Goal: Download file/media

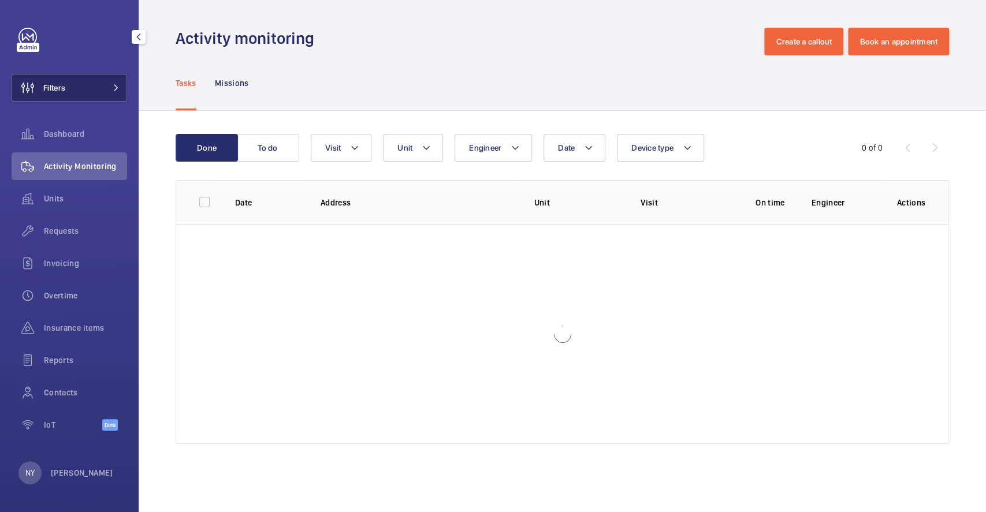
click at [68, 88] on button "Filters" at bounding box center [70, 88] width 116 height 28
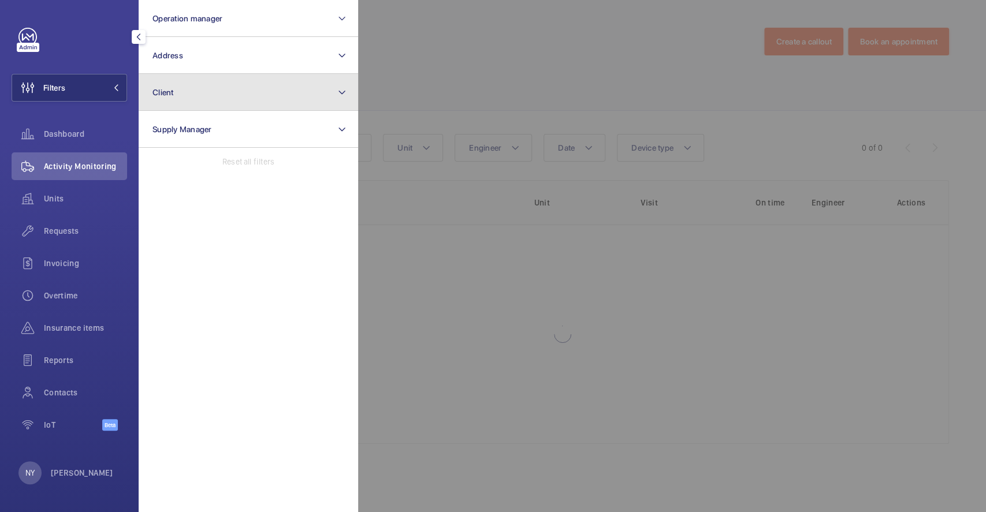
click at [219, 92] on button "Client" at bounding box center [249, 92] width 220 height 37
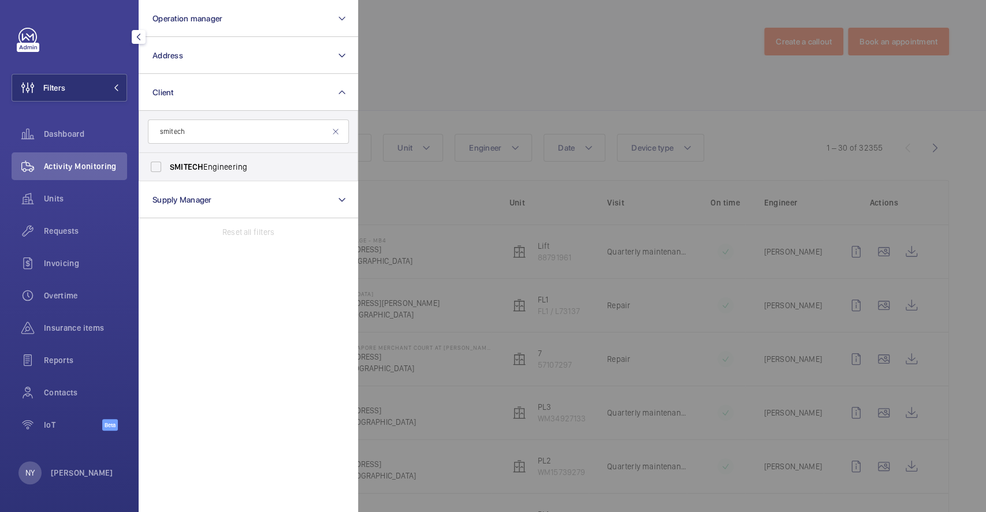
type input "smitech"
click at [190, 170] on span "SMITECH" at bounding box center [187, 166] width 34 height 9
click at [168, 170] on input "SMITECH Engineering" at bounding box center [155, 166] width 23 height 23
checkbox input "true"
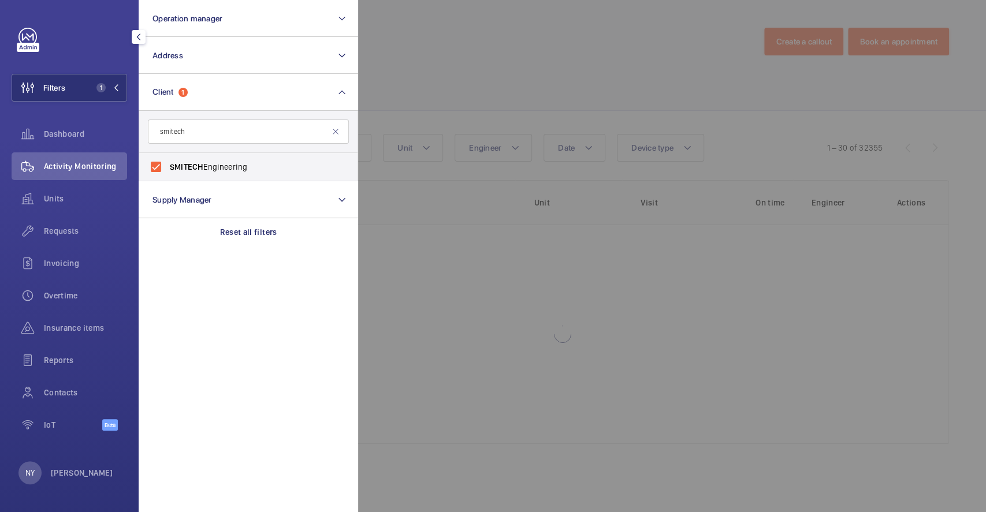
click at [502, 94] on div at bounding box center [851, 256] width 986 height 512
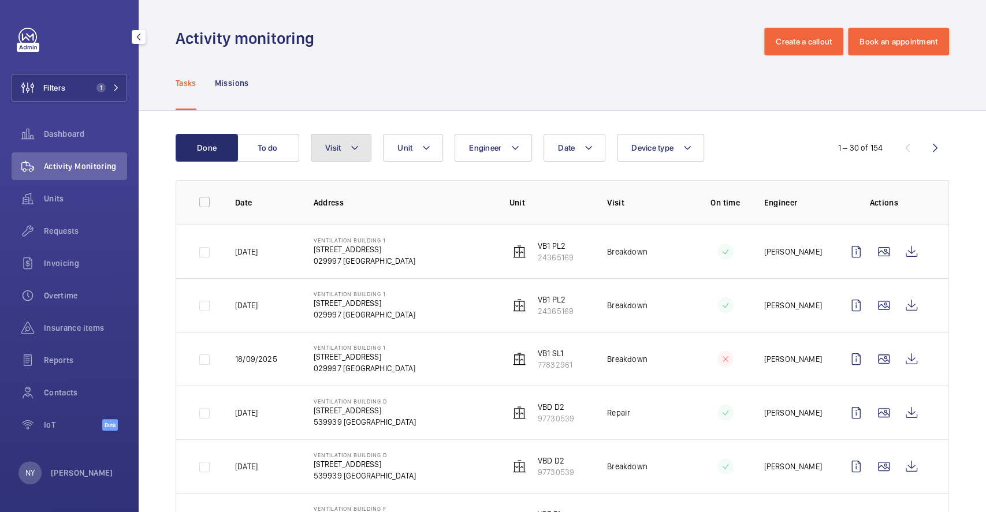
click at [341, 140] on button "Visit" at bounding box center [341, 148] width 61 height 28
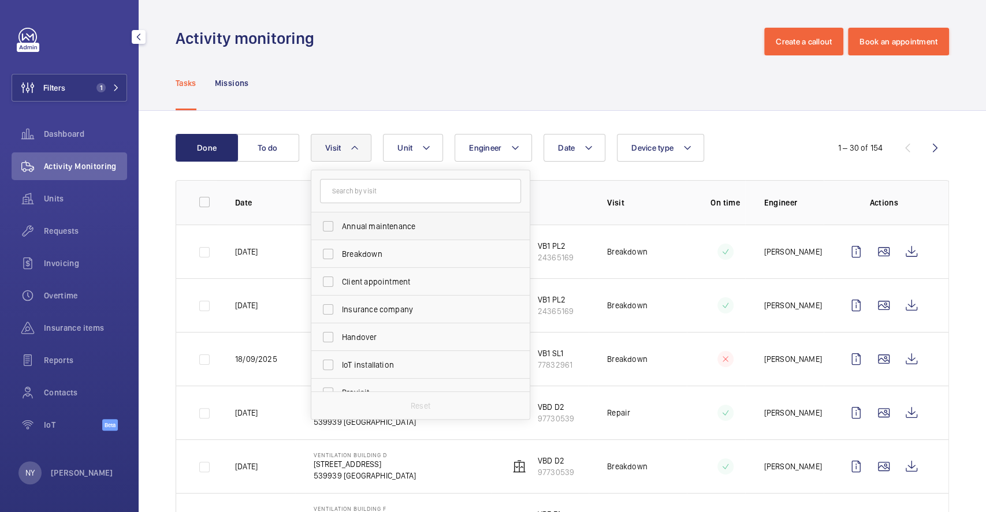
click at [402, 229] on span "Annual maintenance" at bounding box center [421, 227] width 159 height 12
click at [340, 229] on input "Annual maintenance" at bounding box center [328, 226] width 23 height 23
checkbox input "true"
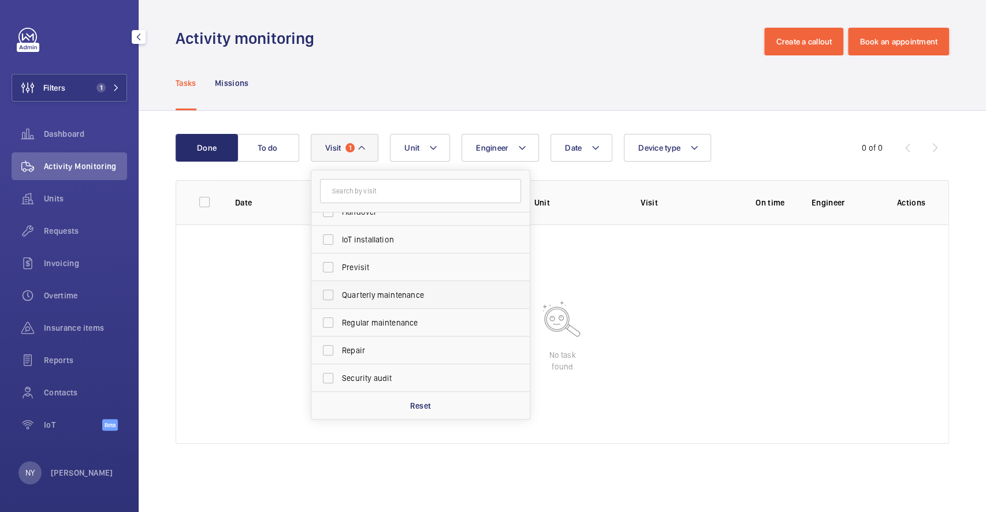
scroll to position [181, 0]
click at [377, 234] on span "Quarterly maintenance" at bounding box center [421, 240] width 159 height 12
click at [340, 234] on input "Quarterly maintenance" at bounding box center [328, 239] width 23 height 23
checkbox input "true"
click at [397, 274] on label "Regular maintenance" at bounding box center [411, 268] width 201 height 28
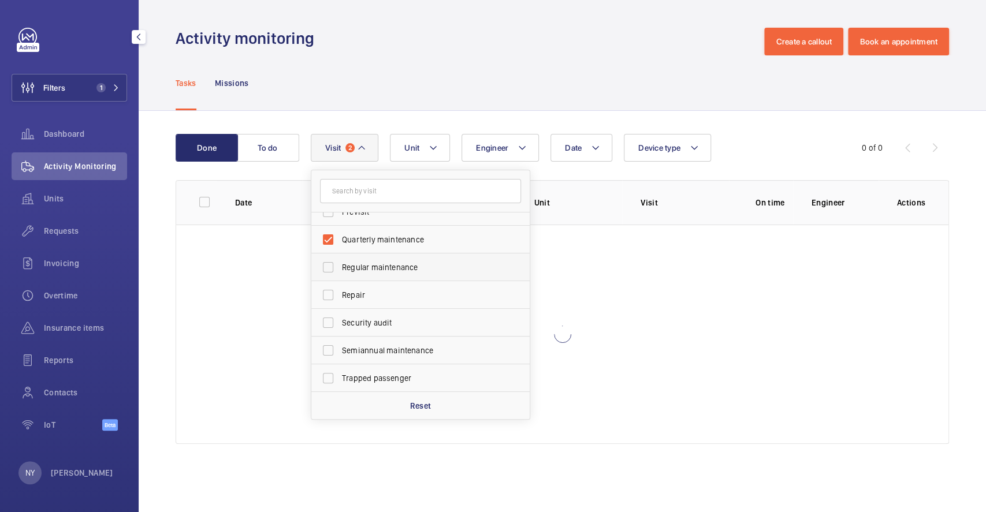
click at [340, 274] on input "Regular maintenance" at bounding box center [328, 267] width 23 height 23
checkbox input "true"
click at [402, 337] on label "Semiannual maintenance" at bounding box center [411, 351] width 201 height 28
click at [340, 339] on input "Semiannual maintenance" at bounding box center [328, 350] width 23 height 23
checkbox input "true"
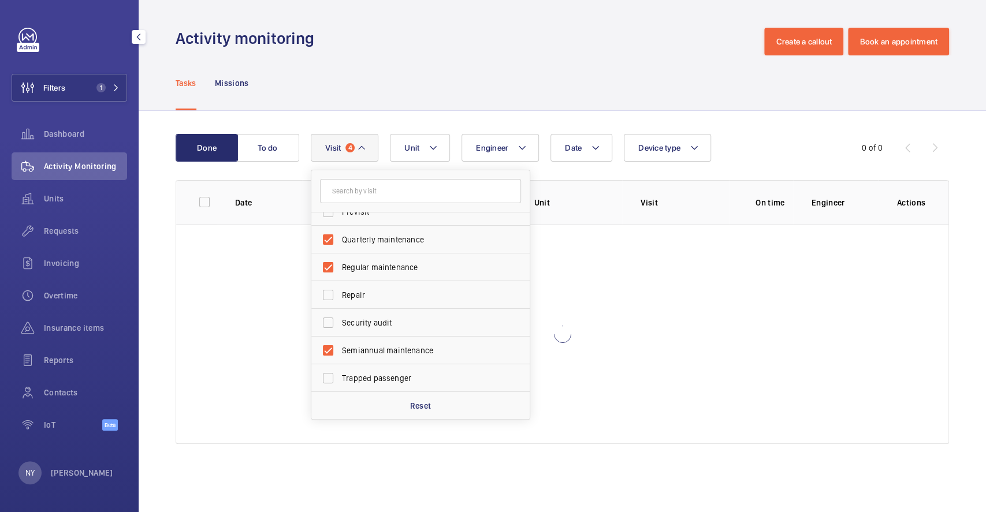
click at [462, 58] on div "Tasks Missions" at bounding box center [563, 82] width 774 height 55
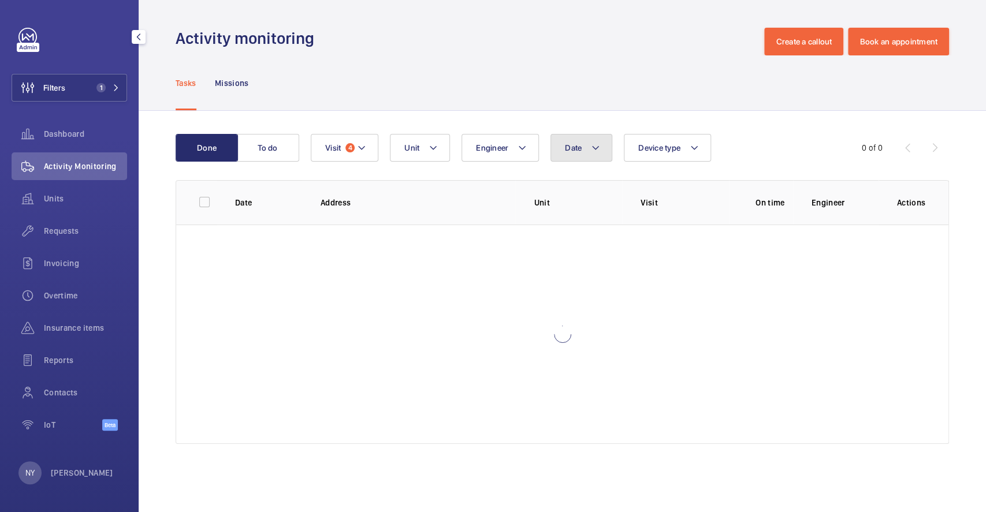
click at [577, 146] on span "Date" at bounding box center [573, 147] width 17 height 9
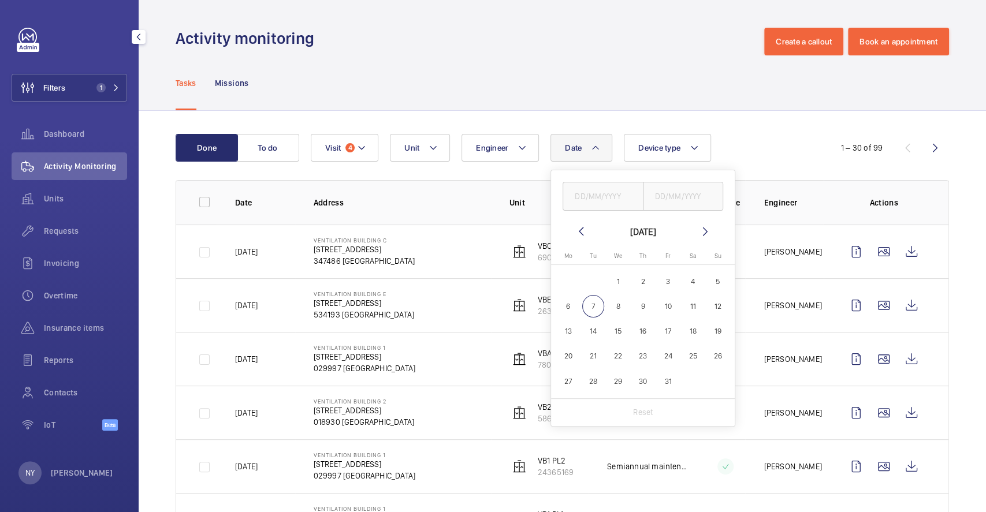
click at [582, 234] on mat-icon at bounding box center [581, 232] width 14 height 14
click at [661, 279] on span "1" at bounding box center [668, 281] width 23 height 23
type input "01/08/2025"
click at [713, 380] on span "31" at bounding box center [718, 381] width 23 height 23
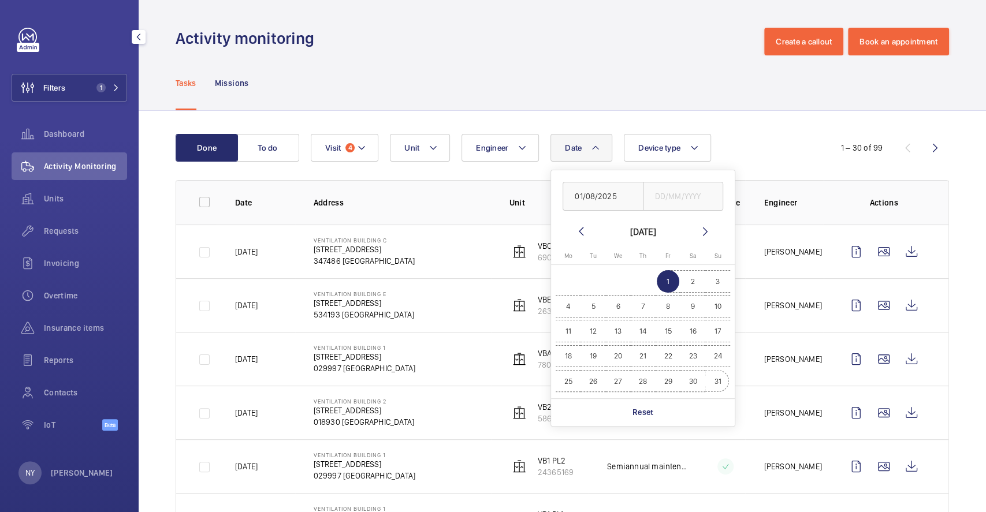
type input "31/08/2025"
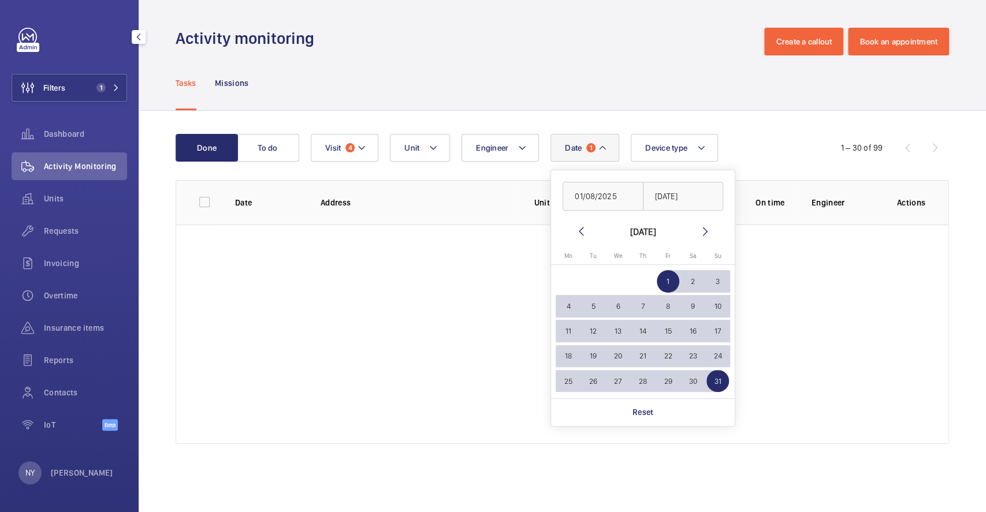
click at [564, 64] on div "Tasks Missions" at bounding box center [563, 82] width 774 height 55
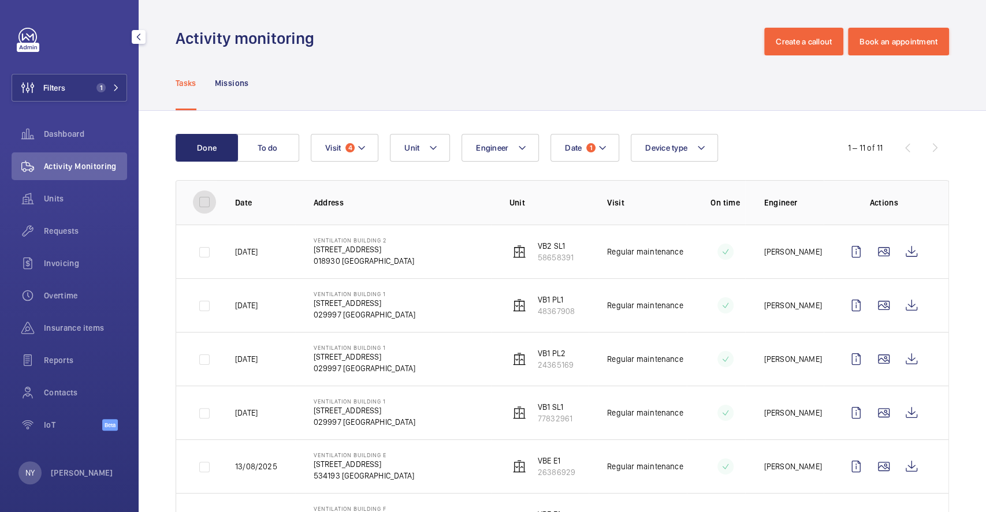
click at [208, 205] on input "checkbox" at bounding box center [204, 202] width 23 height 23
checkbox input "true"
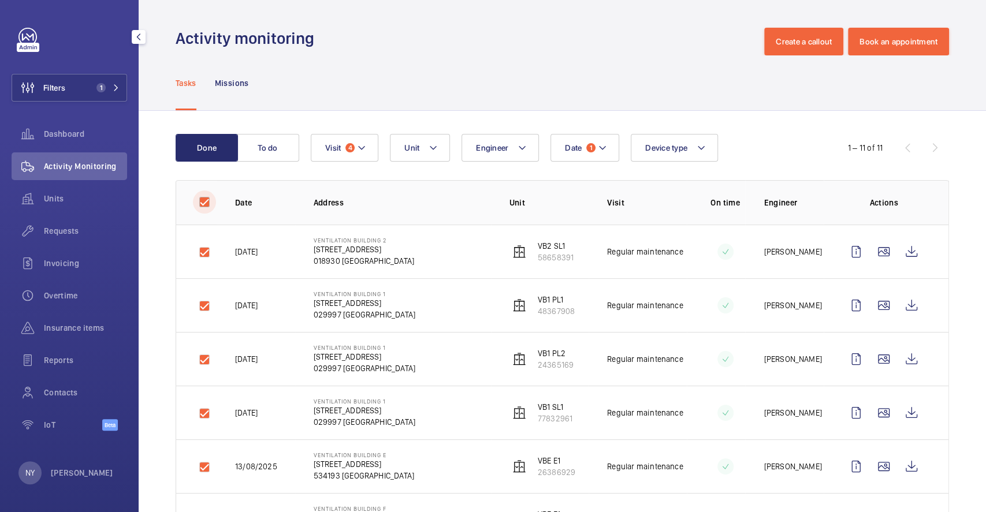
checkbox input "true"
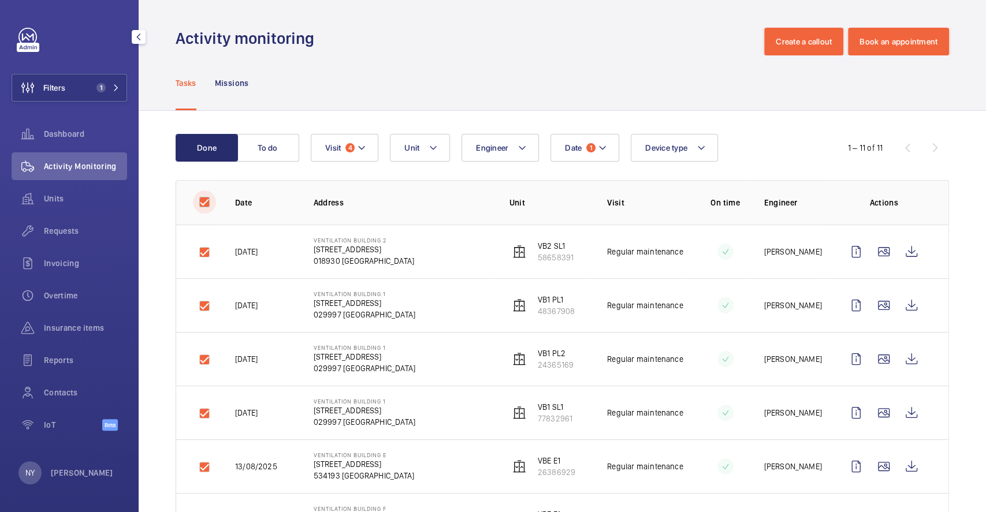
checkbox input "true"
click at [865, 143] on button "Download 11 reports" at bounding box center [899, 148] width 99 height 28
click at [49, 466] on div "NY Ngay Yin" at bounding box center [65, 473] width 95 height 23
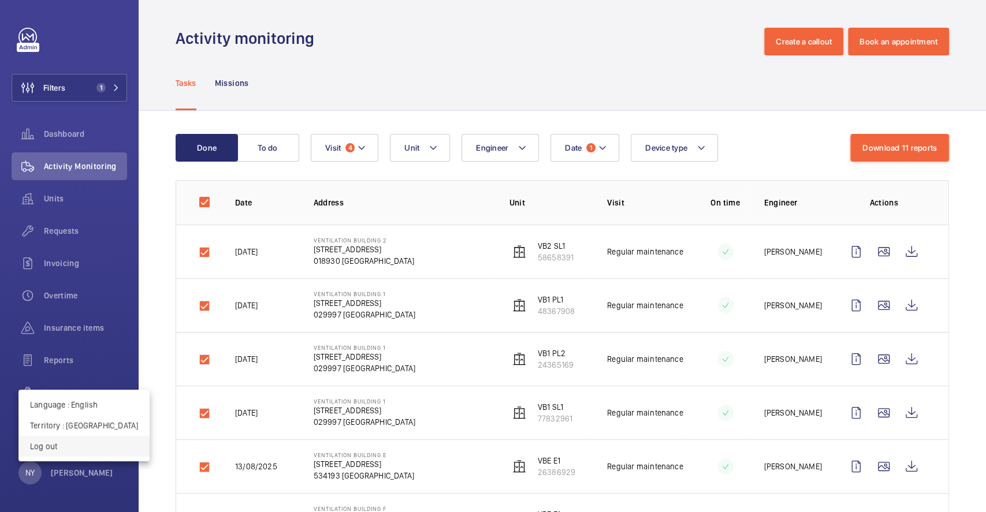
click at [51, 444] on p "Log out" at bounding box center [84, 447] width 108 height 12
